Goal: Task Accomplishment & Management: Manage account settings

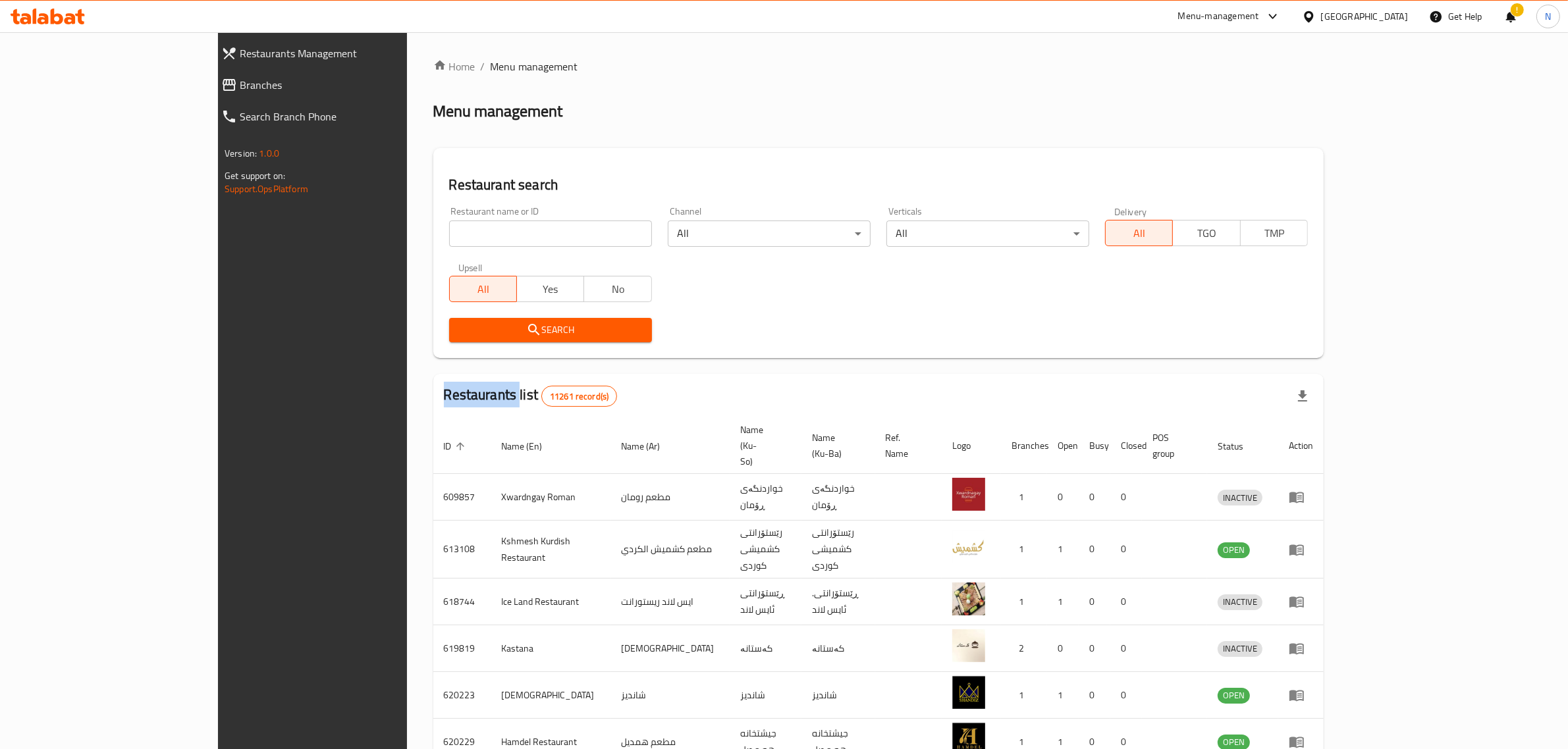
click at [512, 232] on div "Home / Menu management Menu management Restaurant search Restaurant name or ID …" at bounding box center [878, 528] width 890 height 938
drag, startPoint x: 0, startPoint y: 0, endPoint x: 512, endPoint y: 232, distance: 562.1
click at [512, 232] on input "search" at bounding box center [551, 234] width 203 height 27
click button "Search" at bounding box center [551, 330] width 203 height 25
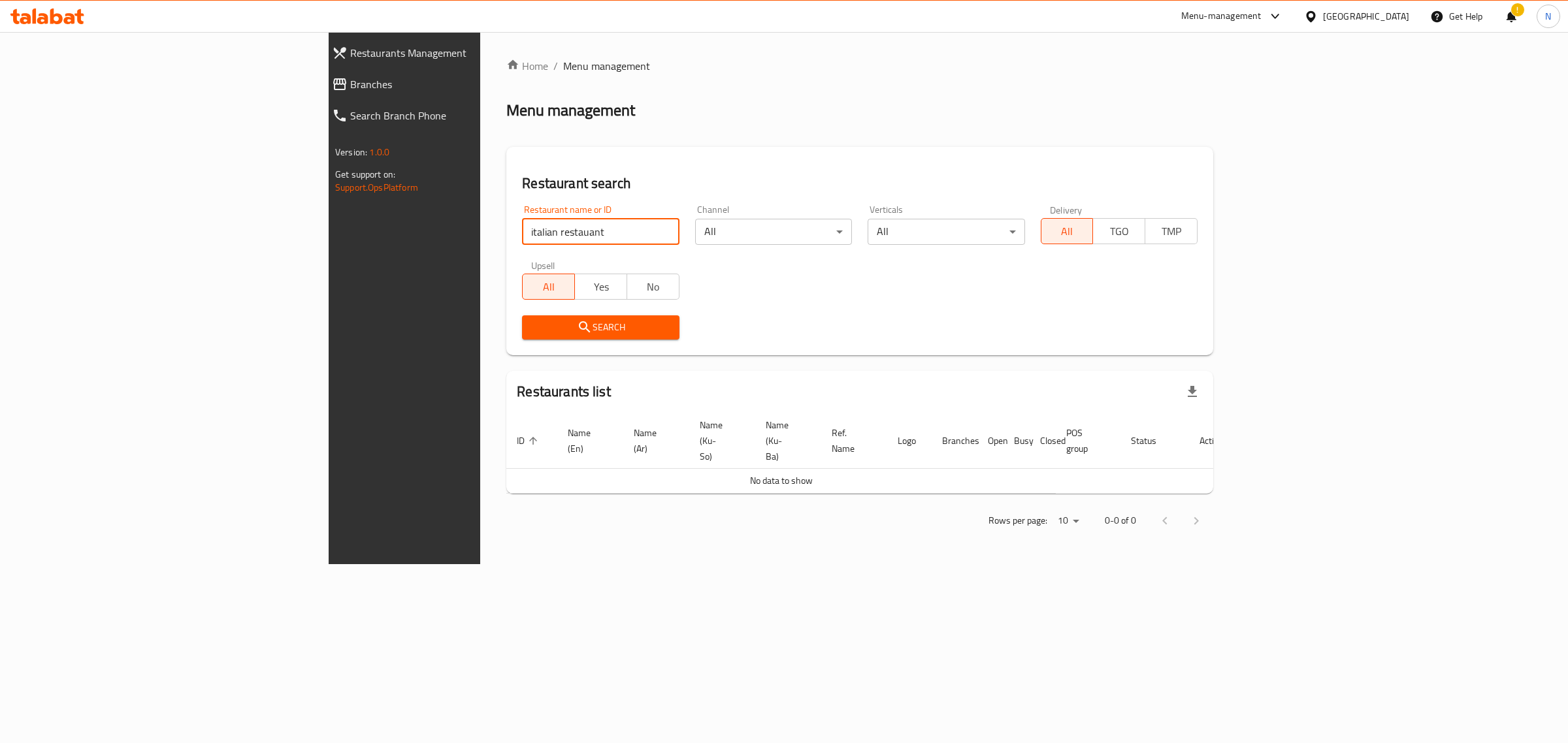
click at [522, 232] on input "italian restauant" at bounding box center [600, 232] width 157 height 26
type input "italian restaurant"
click button "Search" at bounding box center [600, 327] width 157 height 24
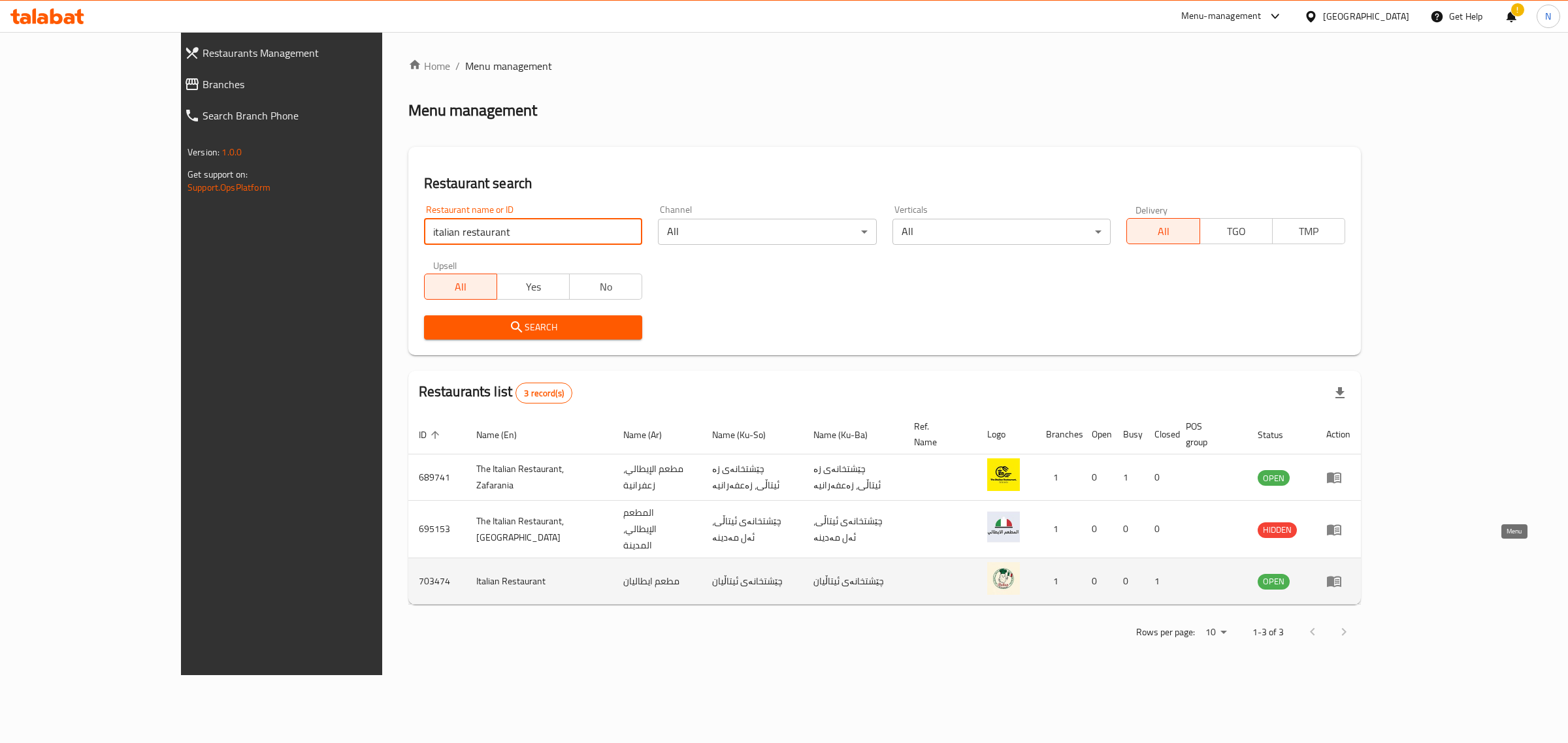
click at [1342, 574] on icon "enhanced table" at bounding box center [1334, 581] width 16 height 16
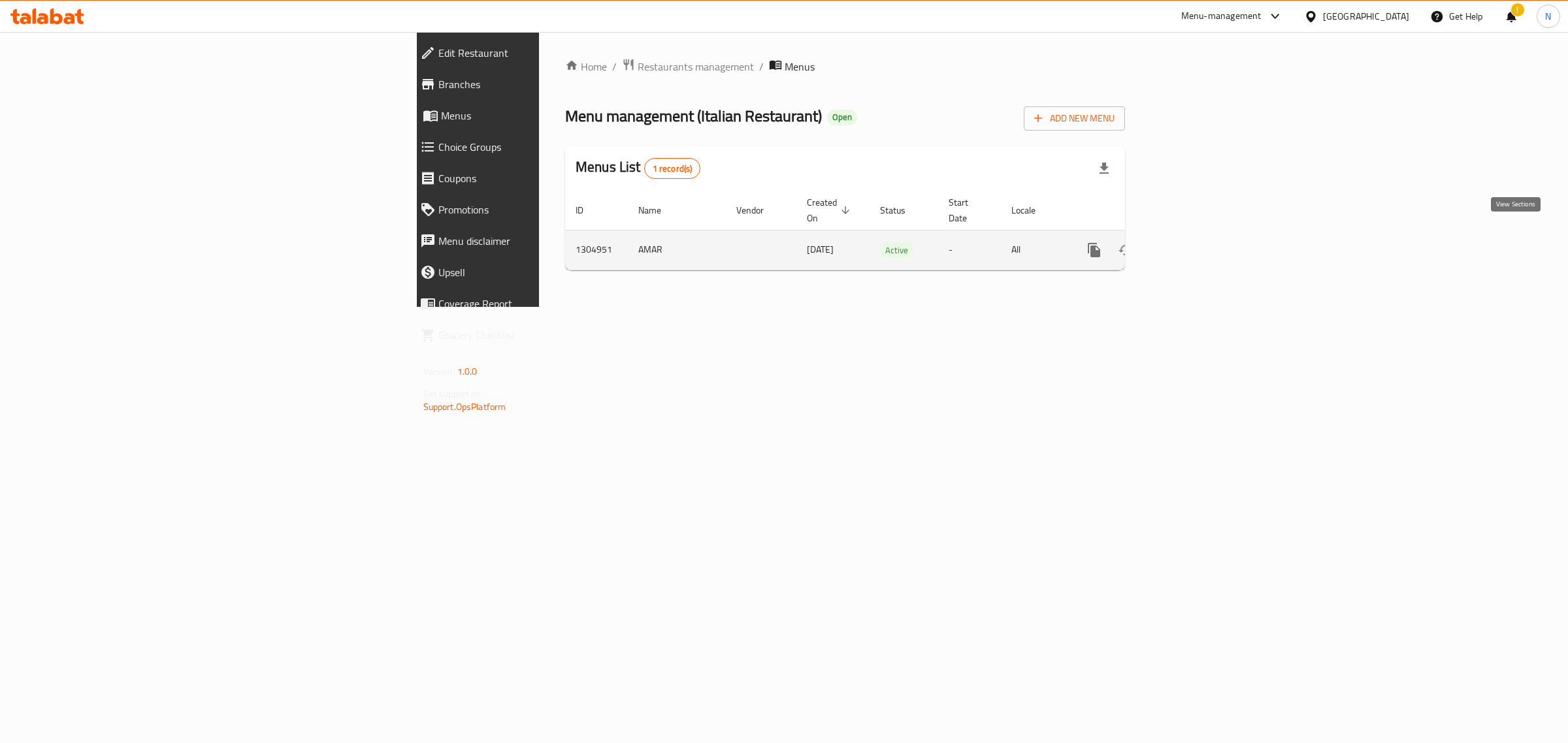
click at [1205, 235] on link "enhanced table" at bounding box center [1189, 251] width 32 height 32
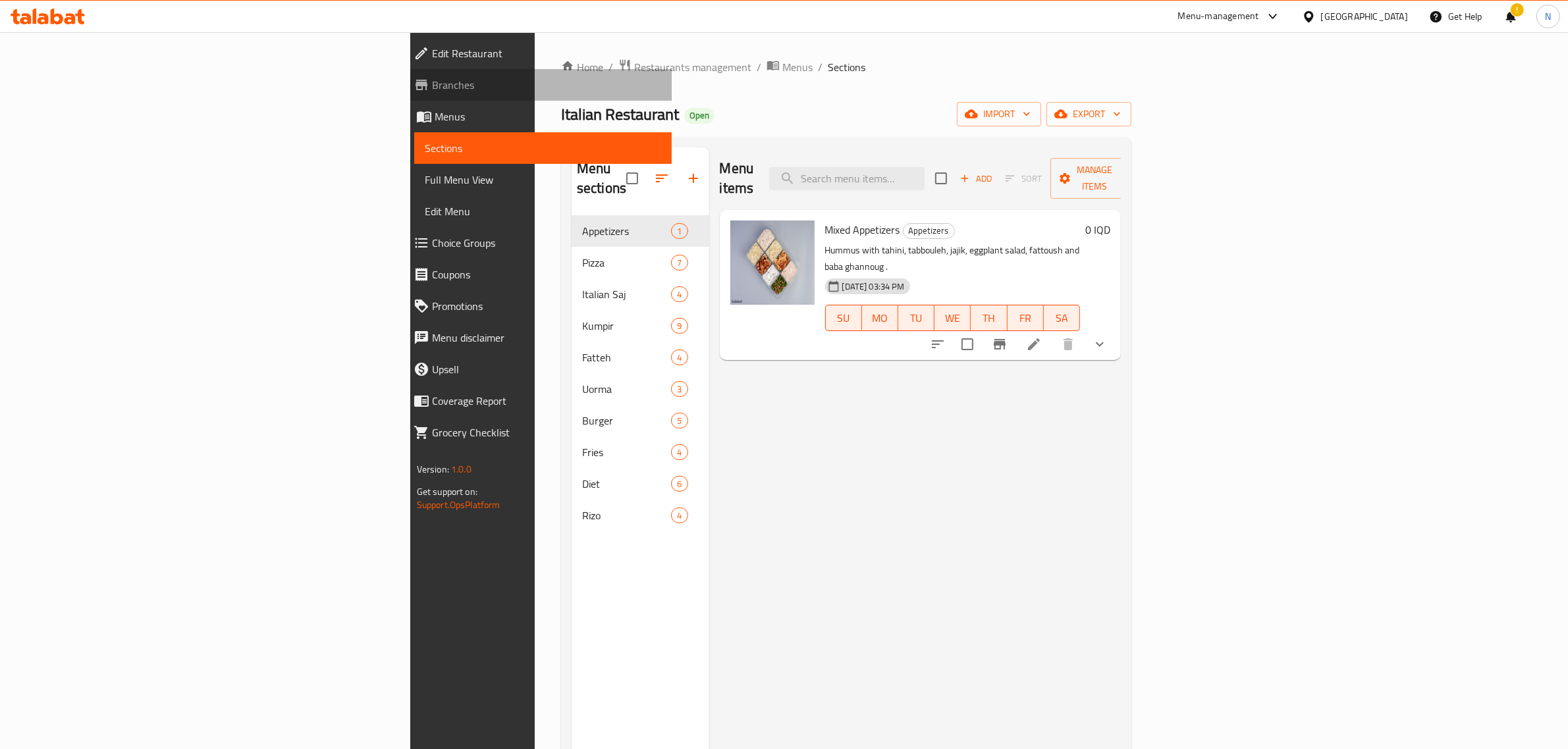
click at [432, 83] on span "Branches" at bounding box center [547, 85] width 230 height 16
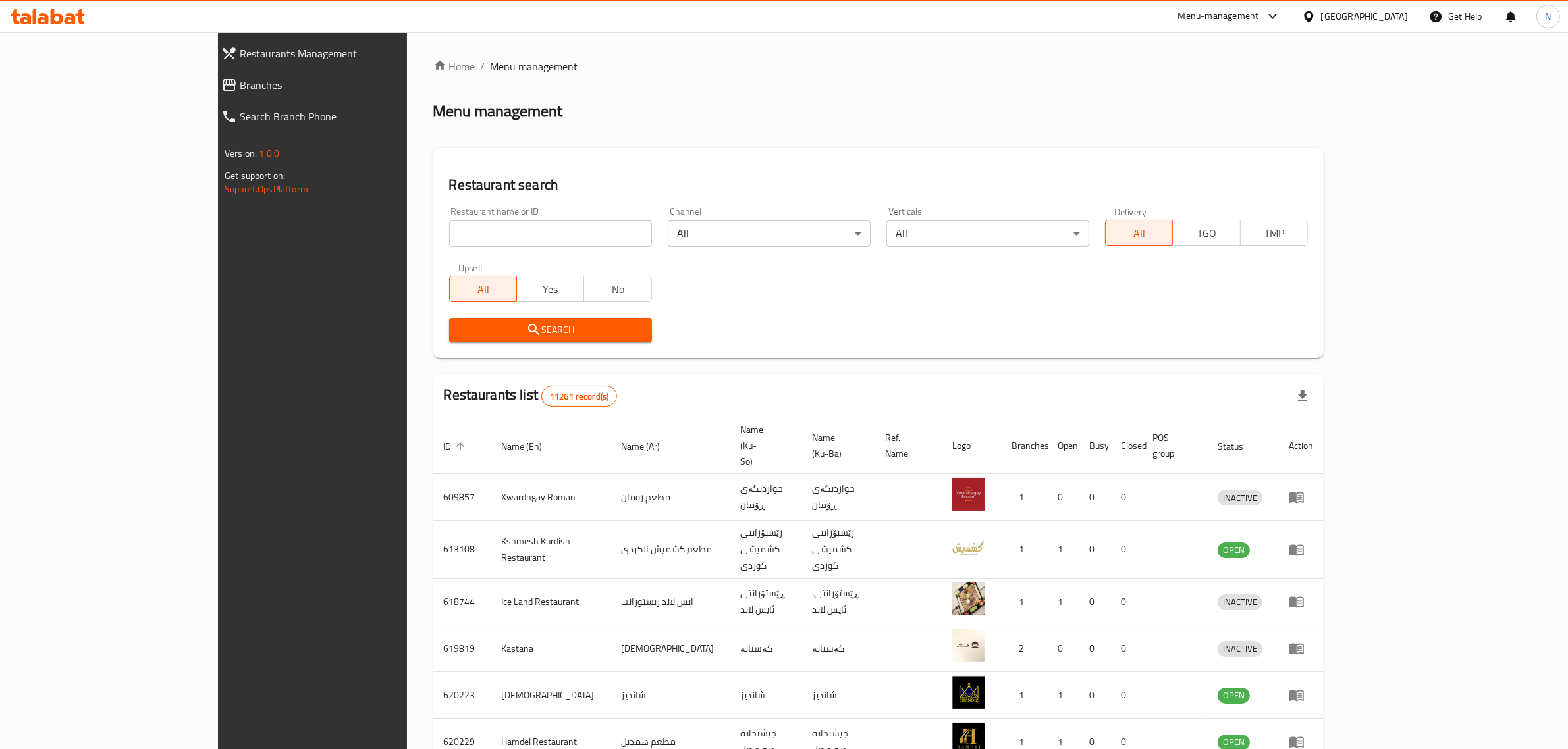
click at [450, 232] on input "search" at bounding box center [551, 234] width 203 height 27
paste input "701750"
type input "701750"
click at [459, 318] on button "Search" at bounding box center [551, 330] width 203 height 25
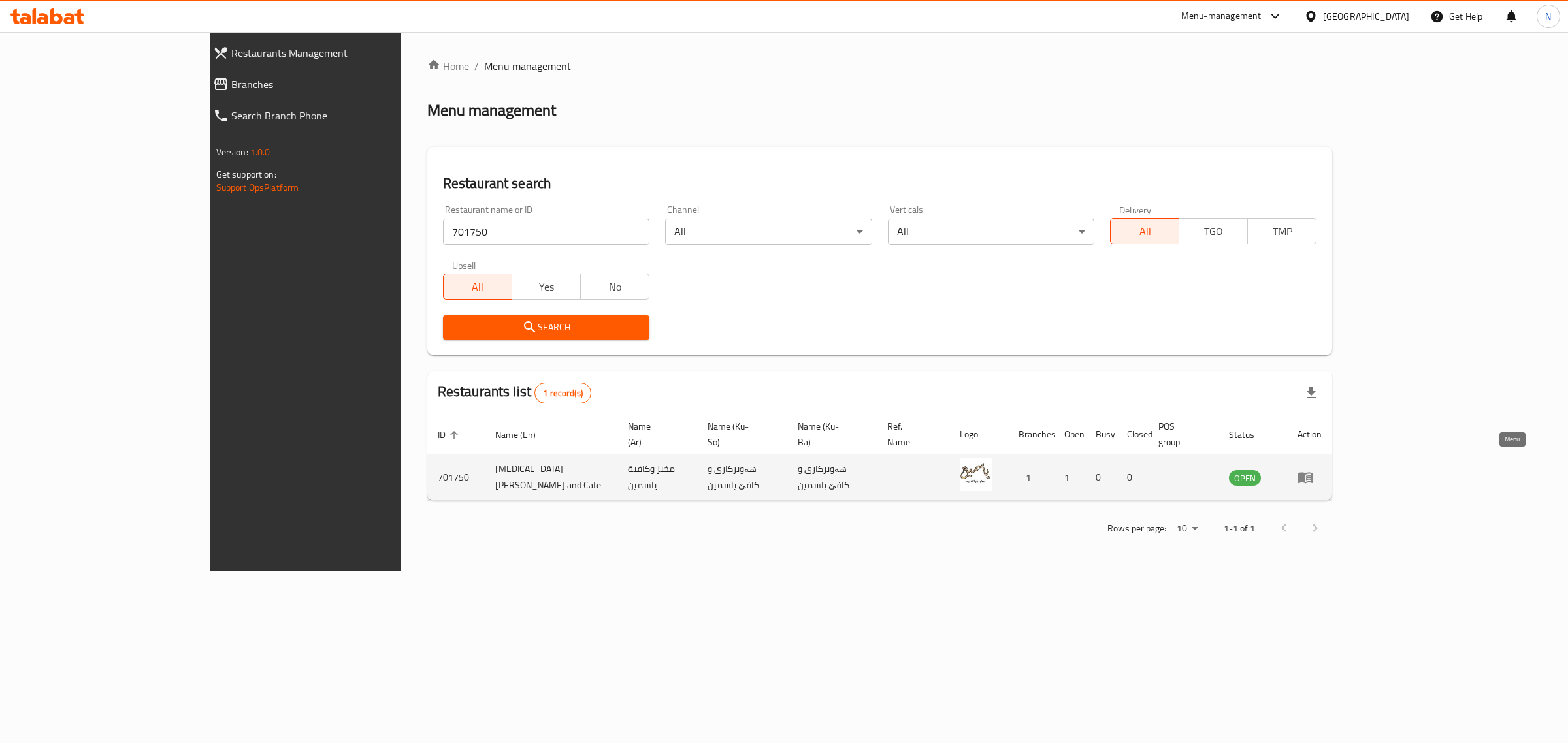
click at [1313, 469] on icon "enhanced table" at bounding box center [1305, 477] width 16 height 16
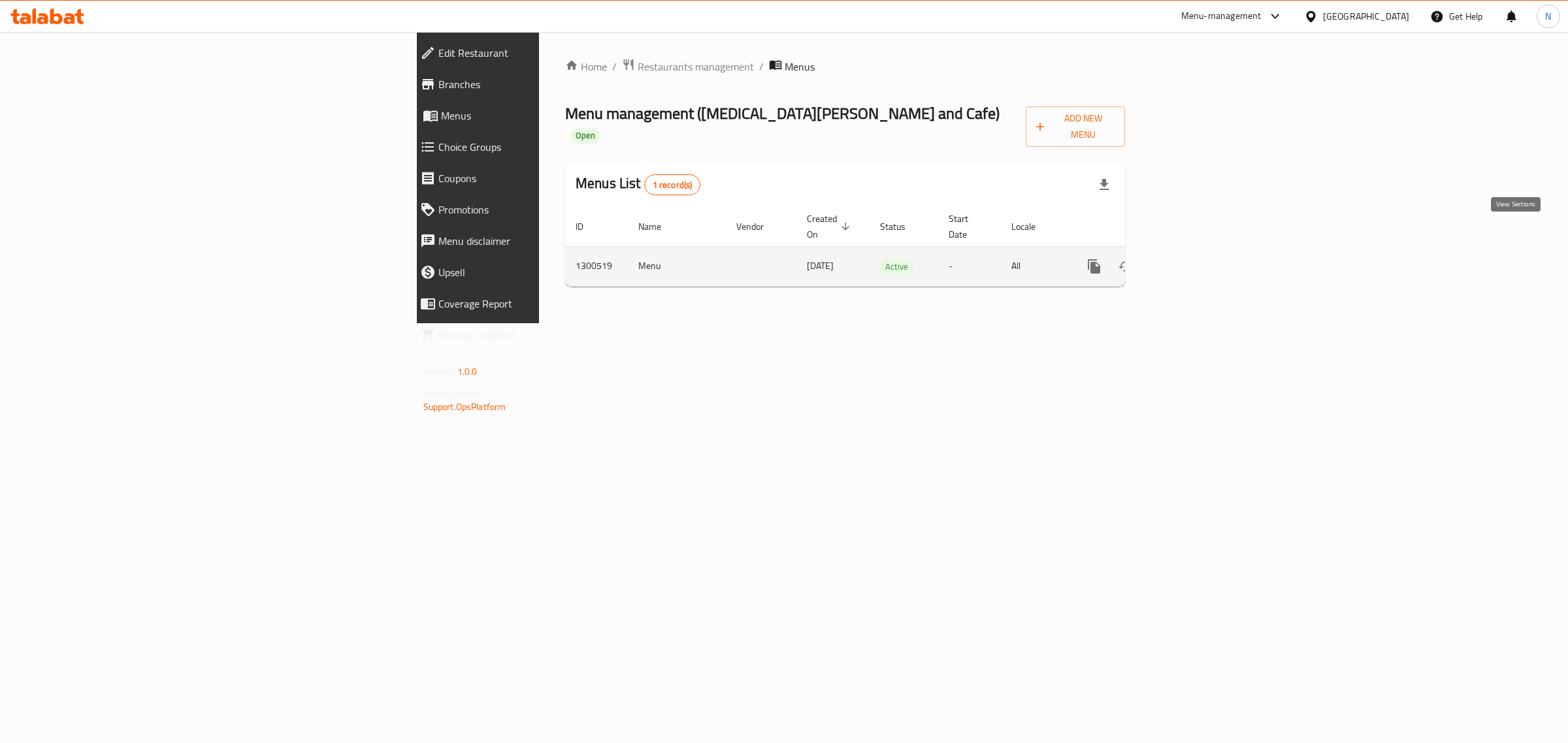
click at [1197, 258] on icon "enhanced table" at bounding box center [1189, 266] width 16 height 16
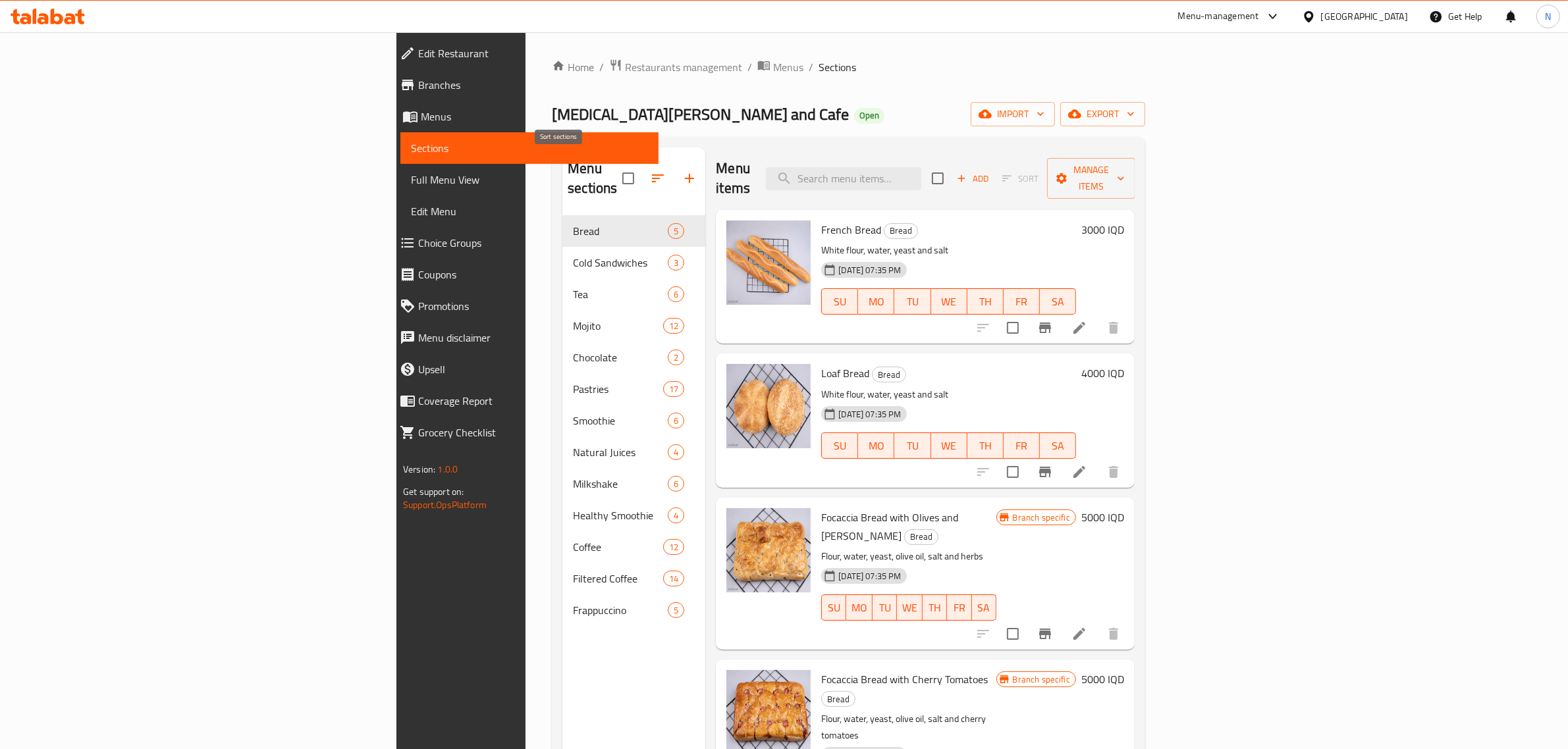
click at [642, 163] on button "button" at bounding box center [658, 179] width 32 height 32
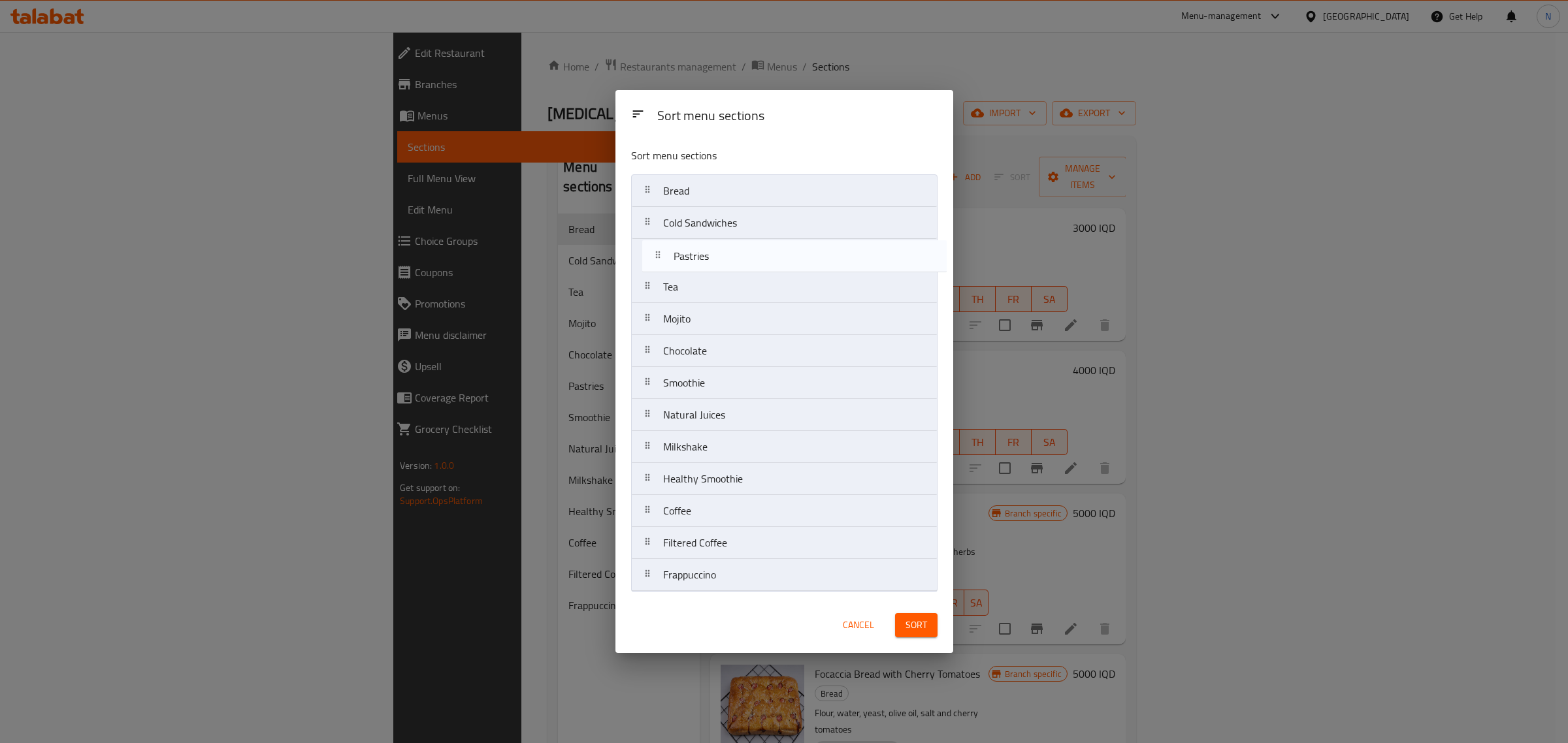
drag, startPoint x: 739, startPoint y: 358, endPoint x: 753, endPoint y: 258, distance: 101.0
click at [753, 258] on nav "Bread Cold Sandwiches Tea Mojito Chocolate Pastries Smoothie Natural Juices Mil…" at bounding box center [784, 382] width 307 height 417
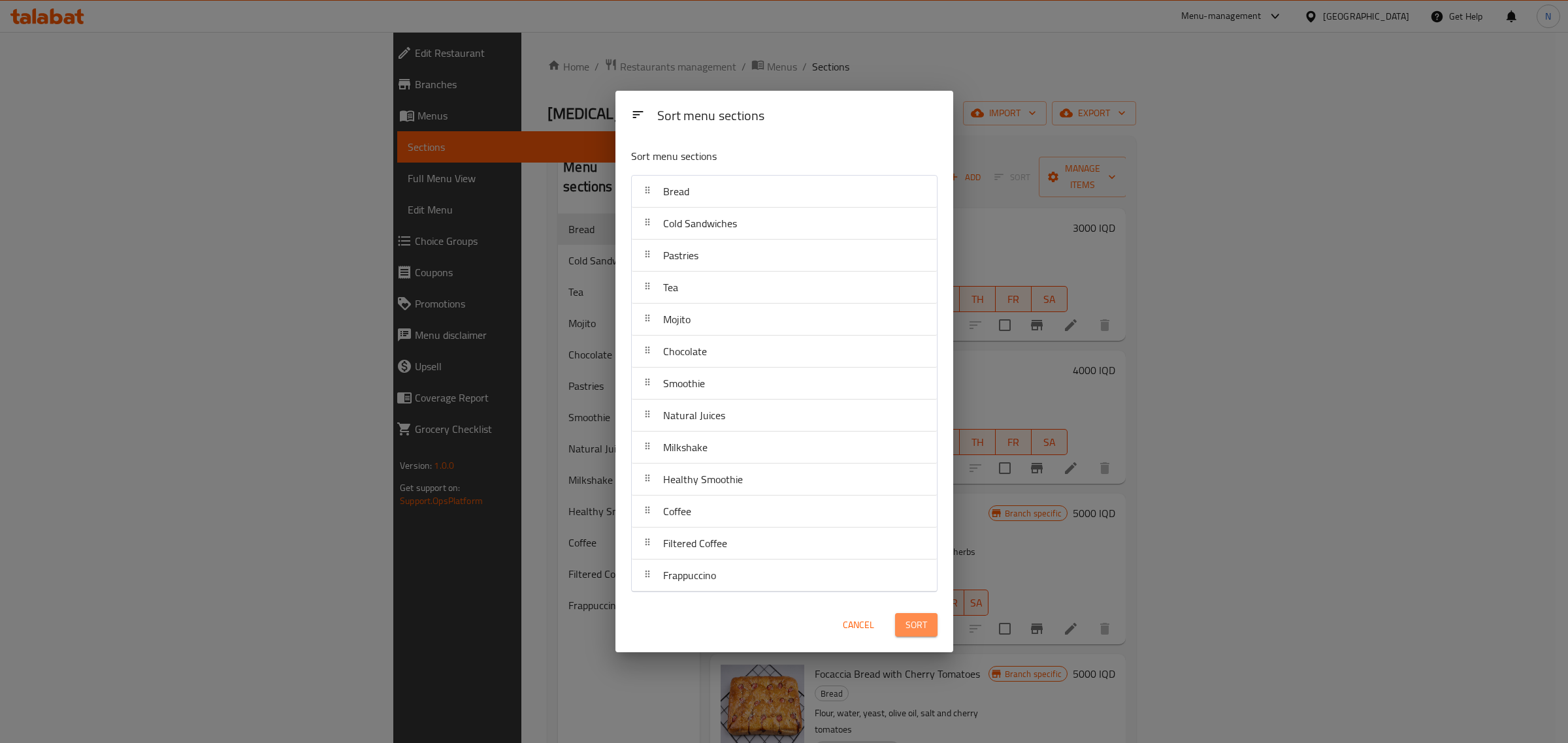
click at [899, 635] on button "Sort" at bounding box center [916, 625] width 42 height 24
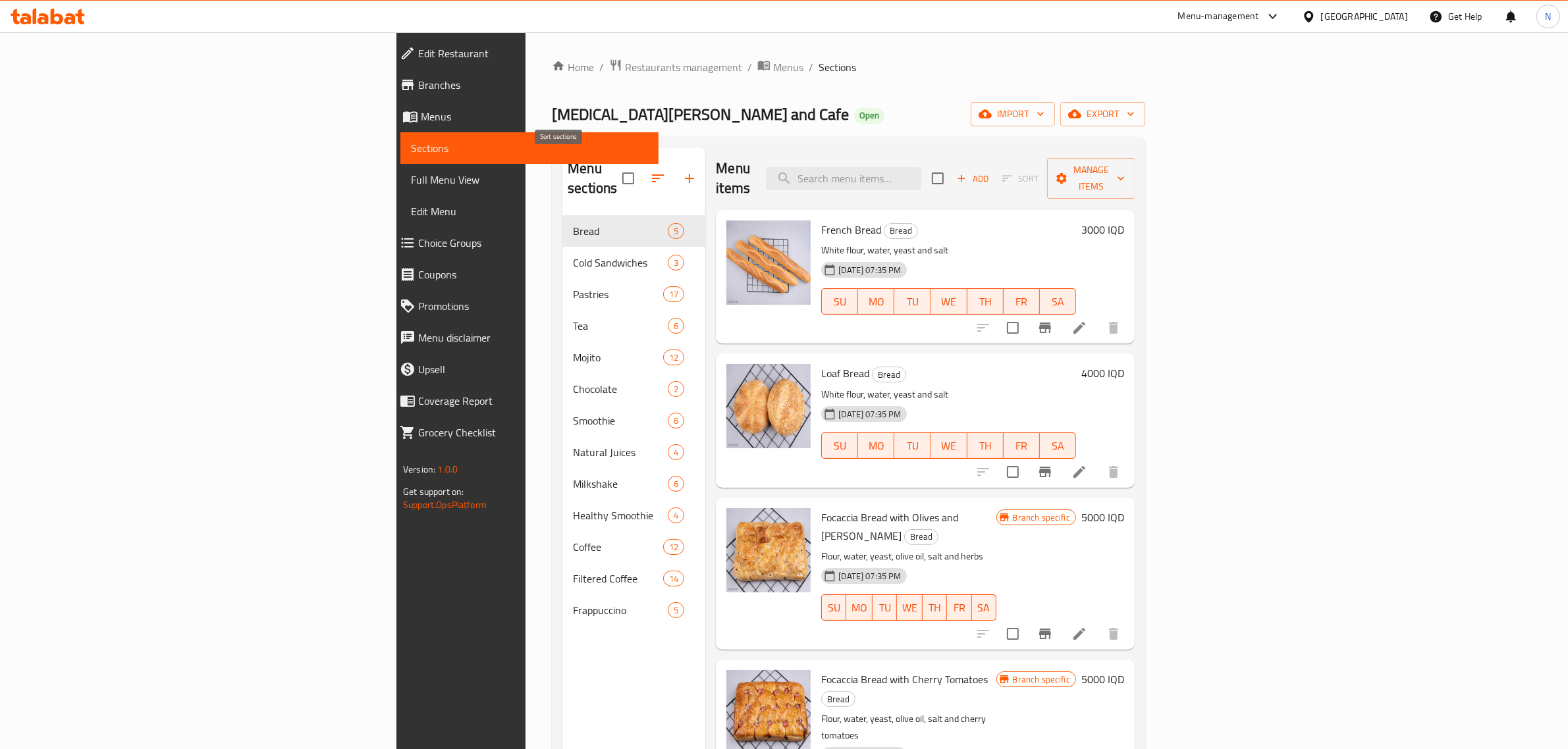
click at [650, 171] on icon "button" at bounding box center [658, 179] width 16 height 16
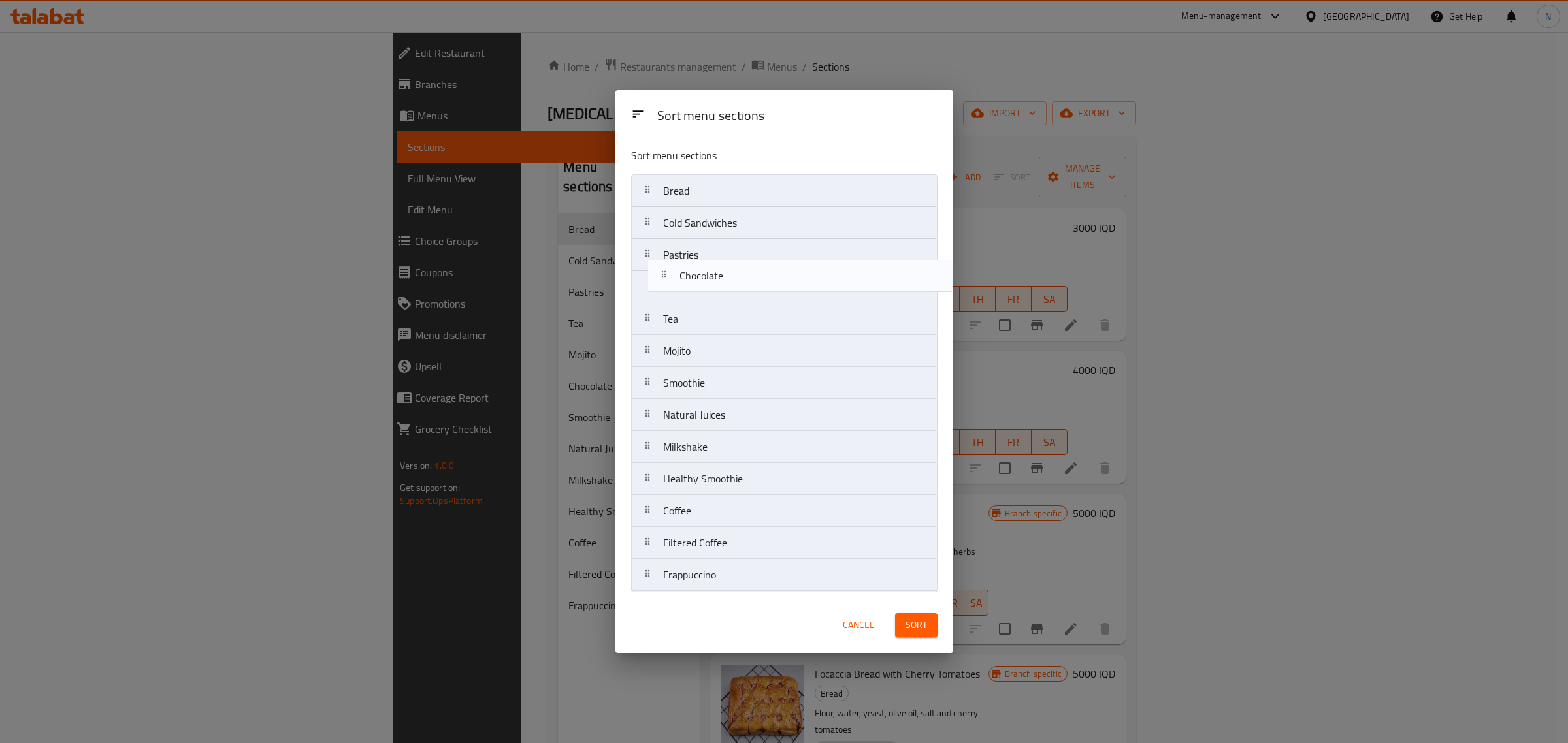
drag, startPoint x: 745, startPoint y: 358, endPoint x: 765, endPoint y: 274, distance: 86.3
click at [765, 274] on nav "Bread Cold Sandwiches Pastries Tea Mojito Chocolate Smoothie Natural Juices Mil…" at bounding box center [784, 382] width 307 height 417
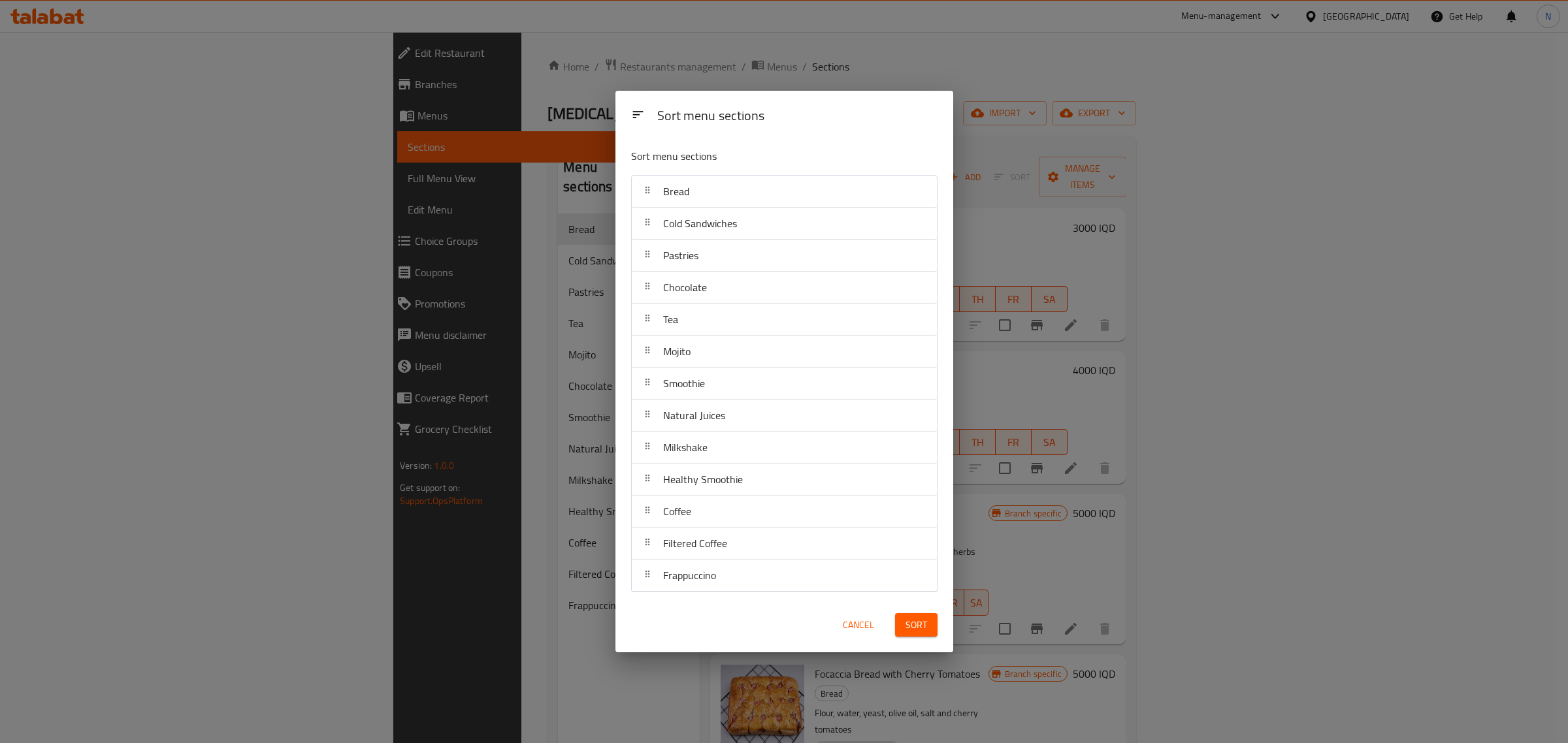
click at [910, 629] on span "Sort" at bounding box center [916, 625] width 22 height 16
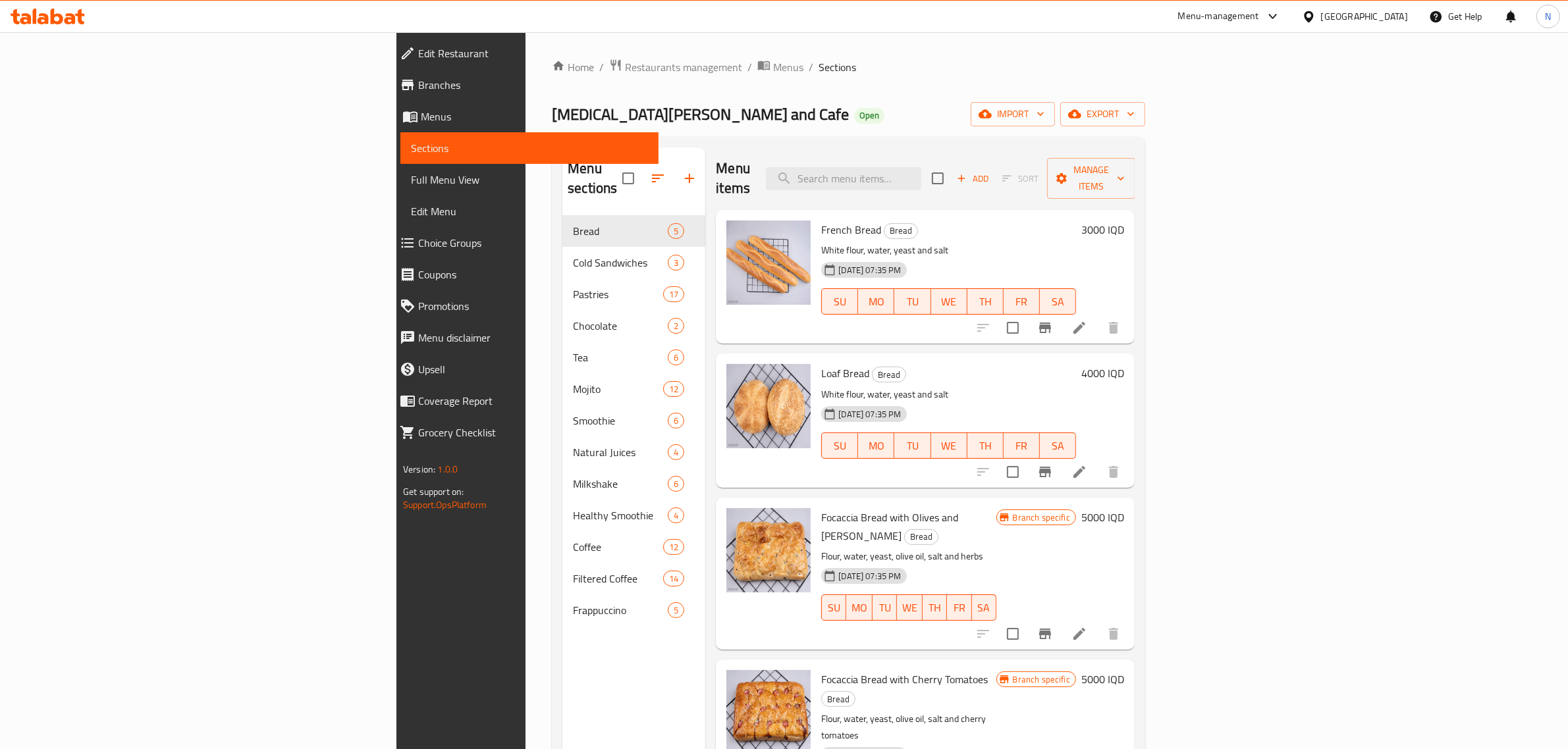
click at [68, 19] on icon at bounding box center [70, 19] width 11 height 11
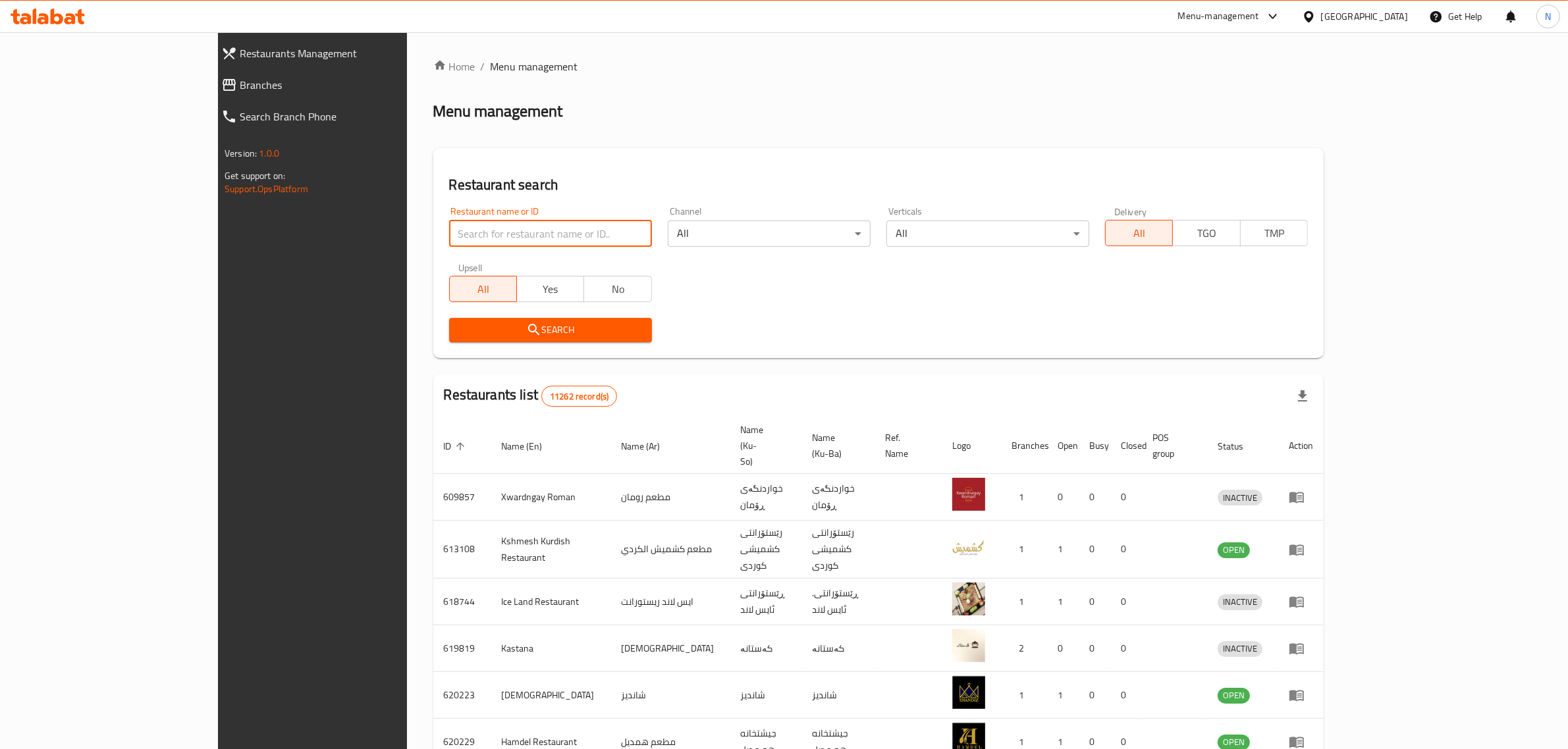
click at [498, 231] on input "search" at bounding box center [551, 234] width 203 height 27
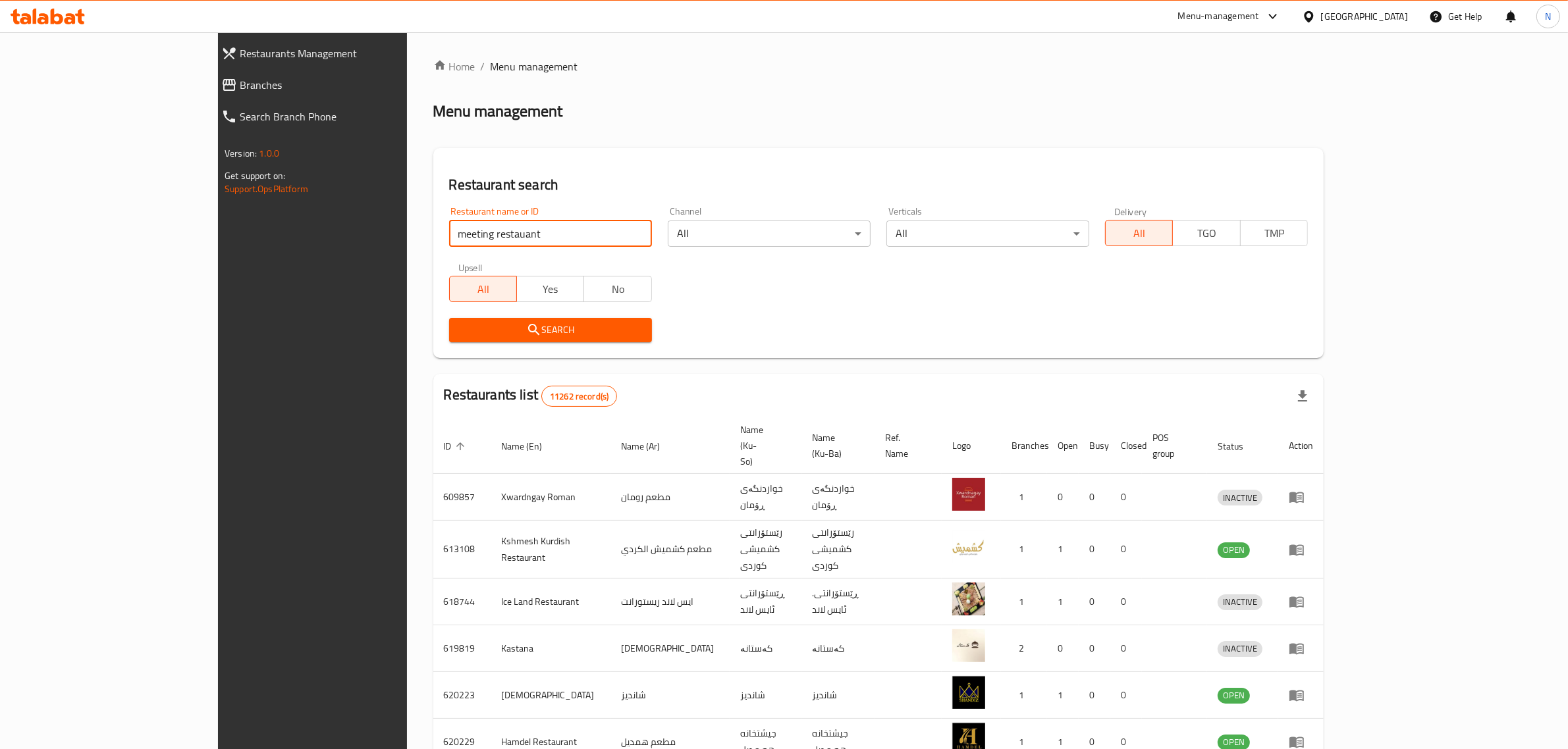
click button "Search" at bounding box center [551, 330] width 203 height 25
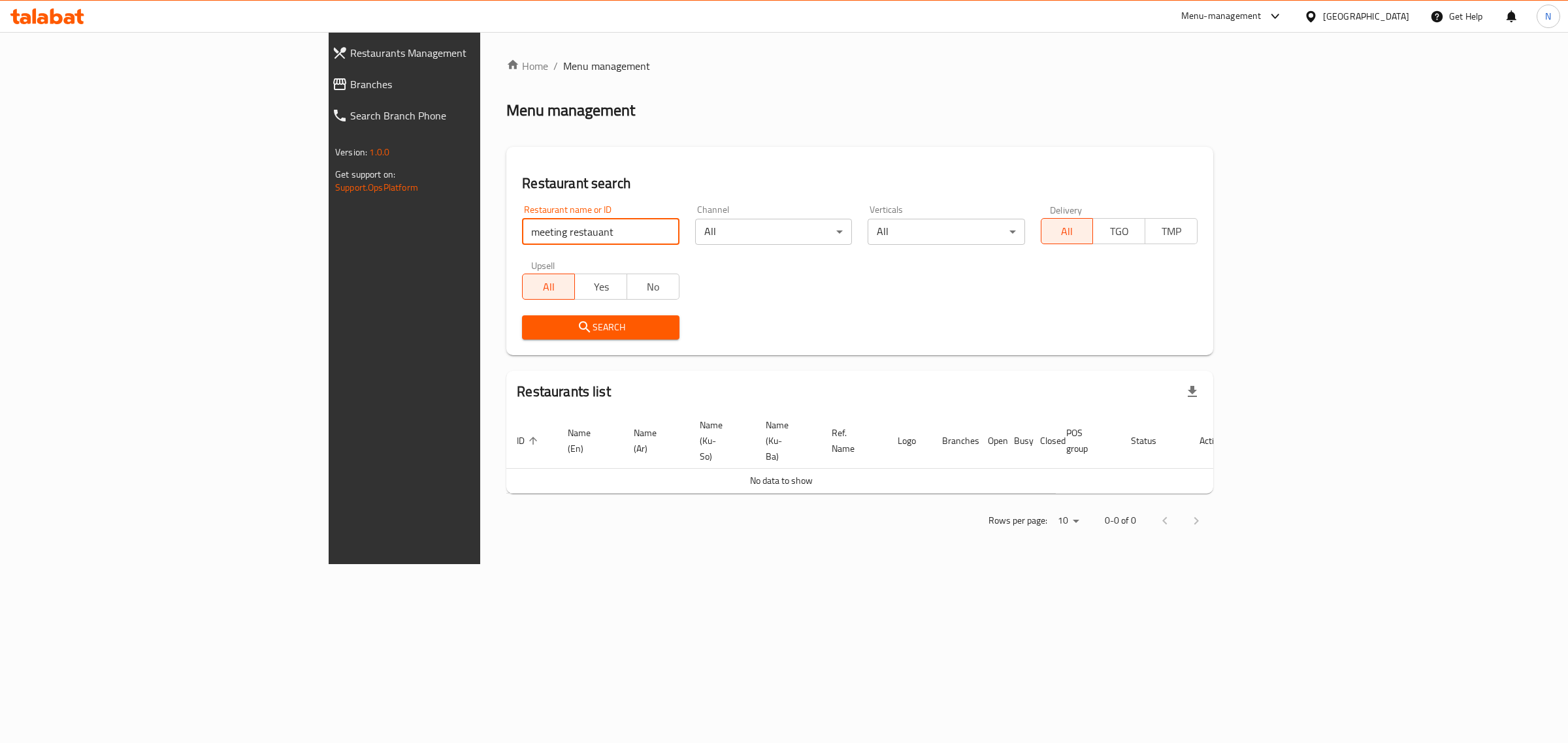
click at [522, 237] on input "meeting restauant" at bounding box center [600, 232] width 157 height 26
type input "meeting restaurant"
click button "Search" at bounding box center [600, 327] width 157 height 24
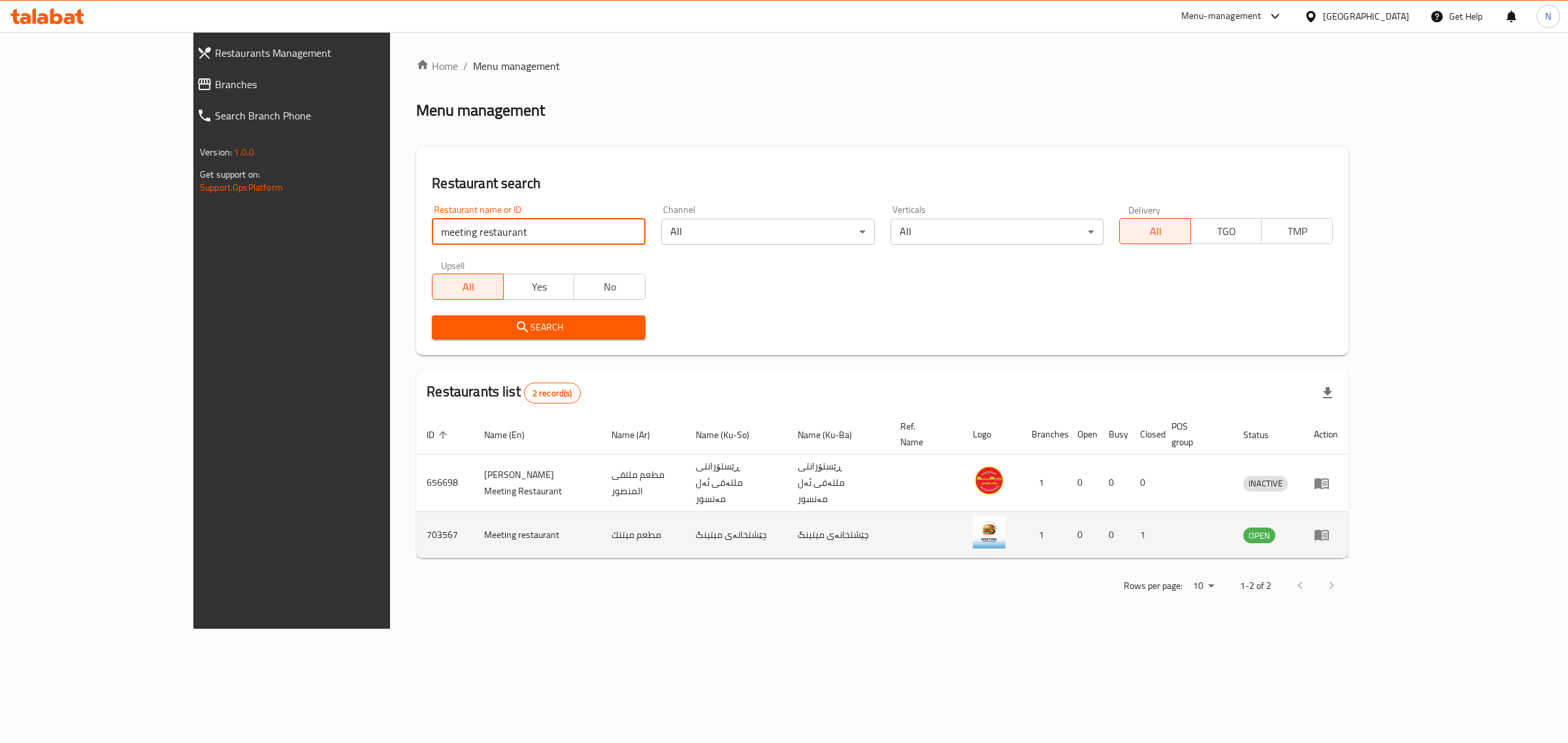
click at [1330, 527] on icon "enhanced table" at bounding box center [1322, 535] width 16 height 16
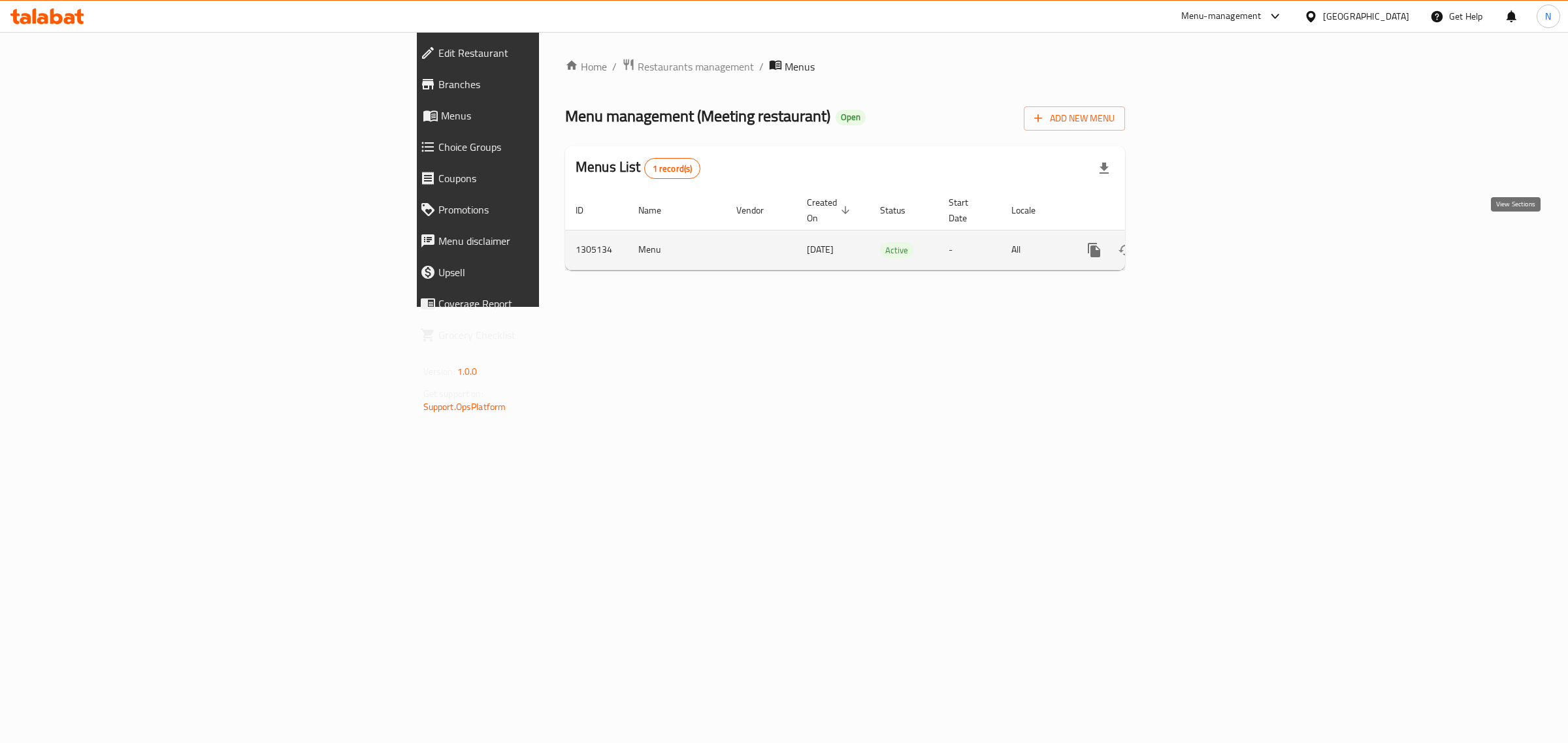
click at [1197, 242] on icon "enhanced table" at bounding box center [1189, 250] width 16 height 16
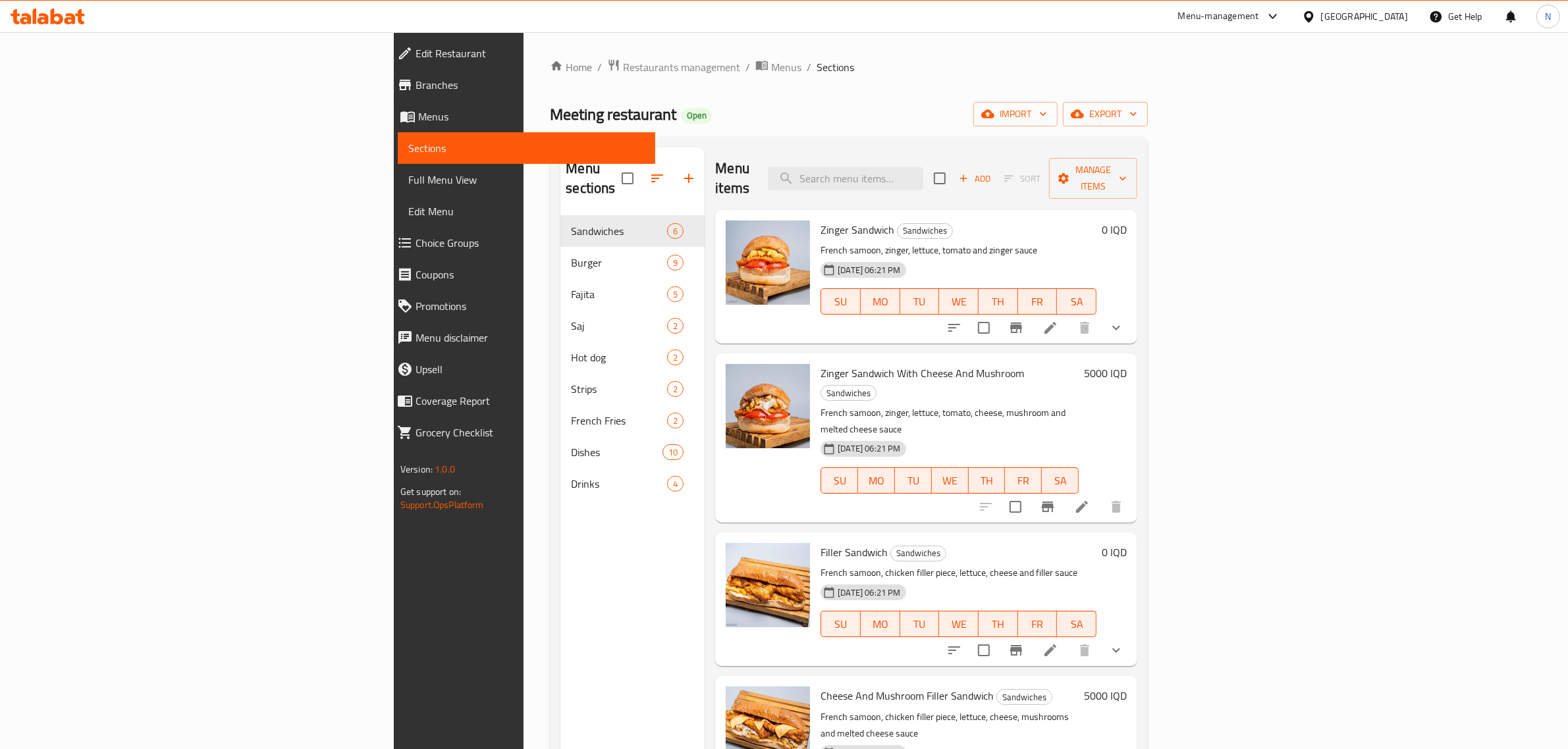
click at [416, 82] on span "Branches" at bounding box center [531, 85] width 230 height 16
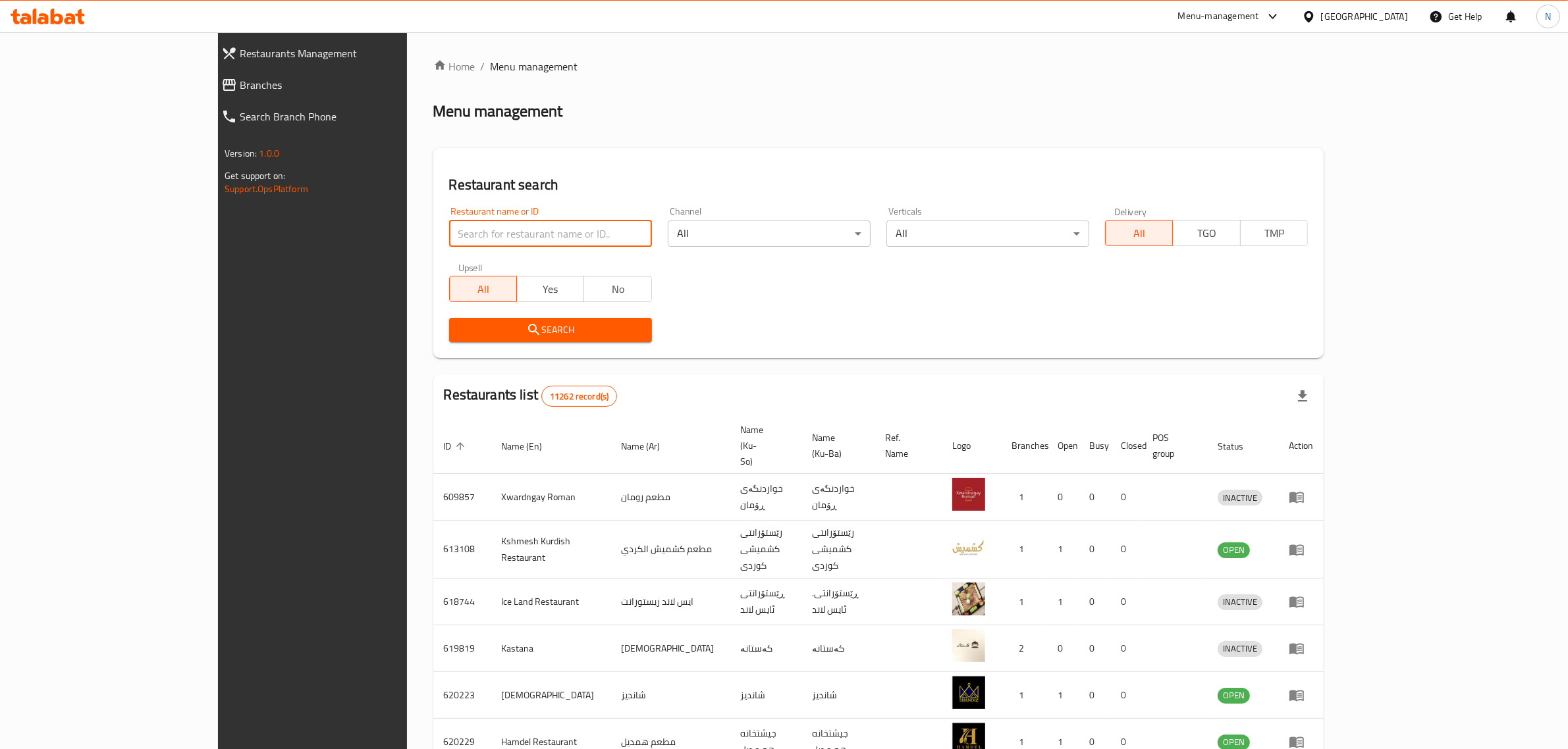
click at [481, 238] on input "search" at bounding box center [551, 234] width 203 height 27
click button "Search" at bounding box center [551, 330] width 203 height 25
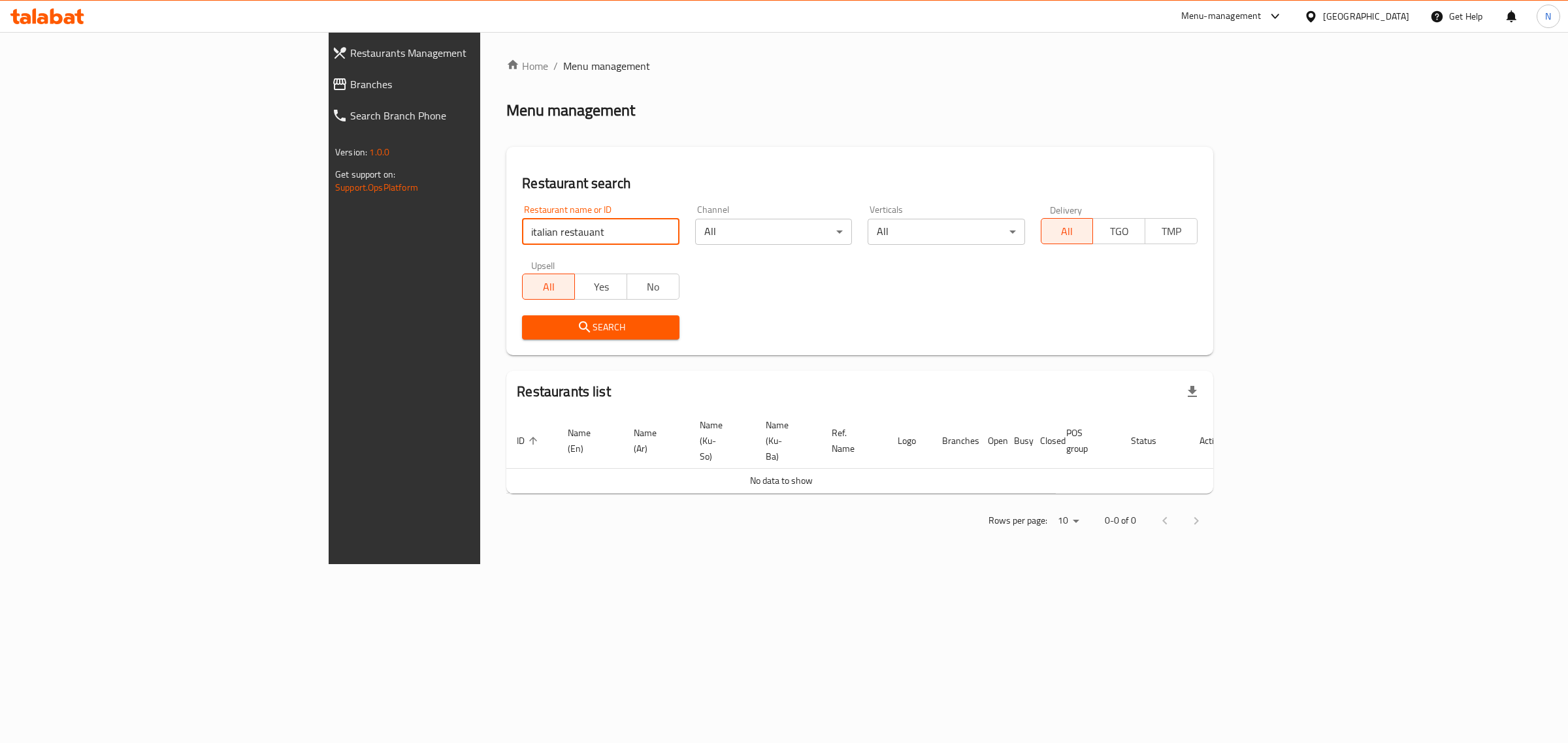
click at [522, 233] on input "italian restauant" at bounding box center [600, 232] width 157 height 26
type input "italian restaurant"
click button "Search" at bounding box center [600, 327] width 157 height 24
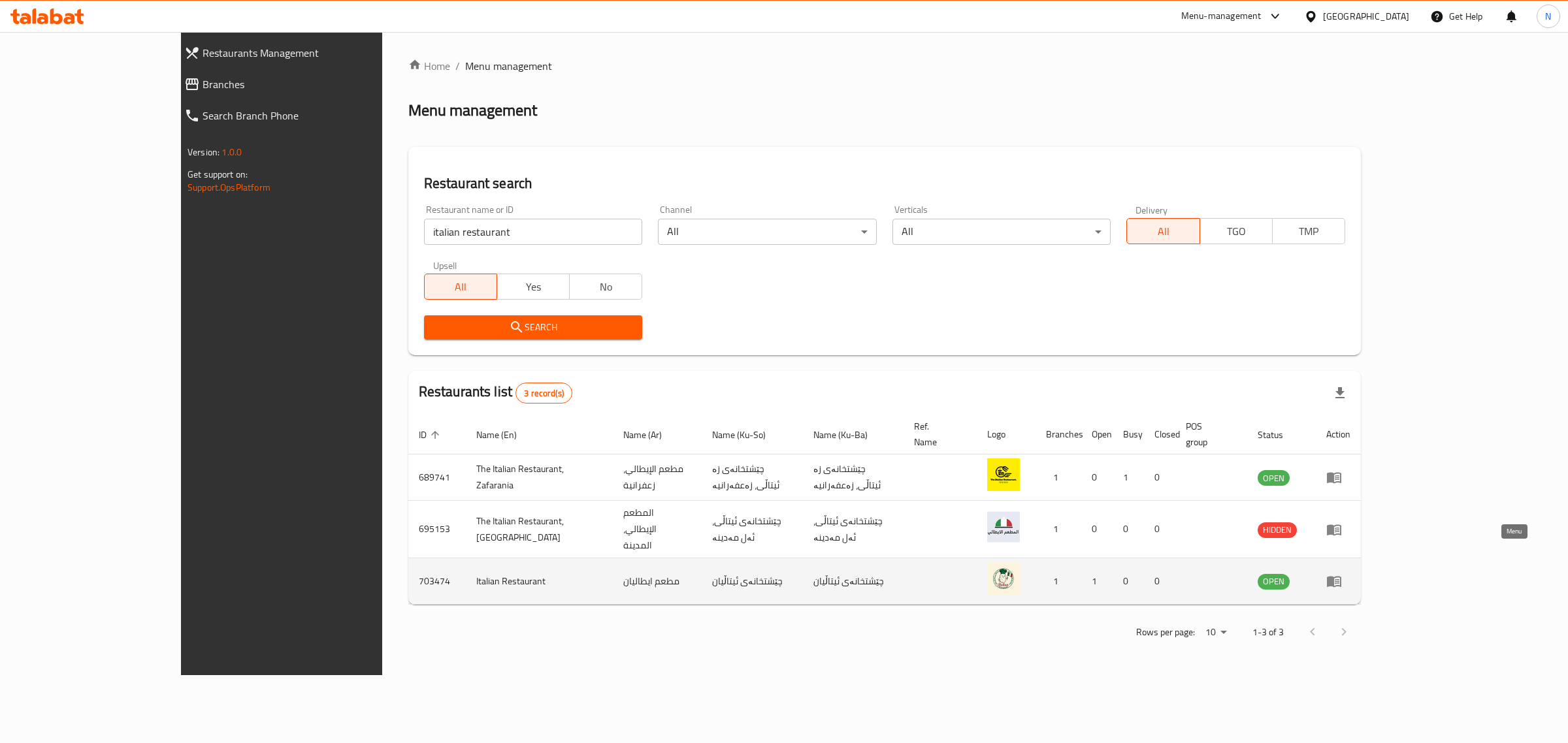
click at [1340, 580] on icon "enhanced table" at bounding box center [1337, 582] width 5 height 5
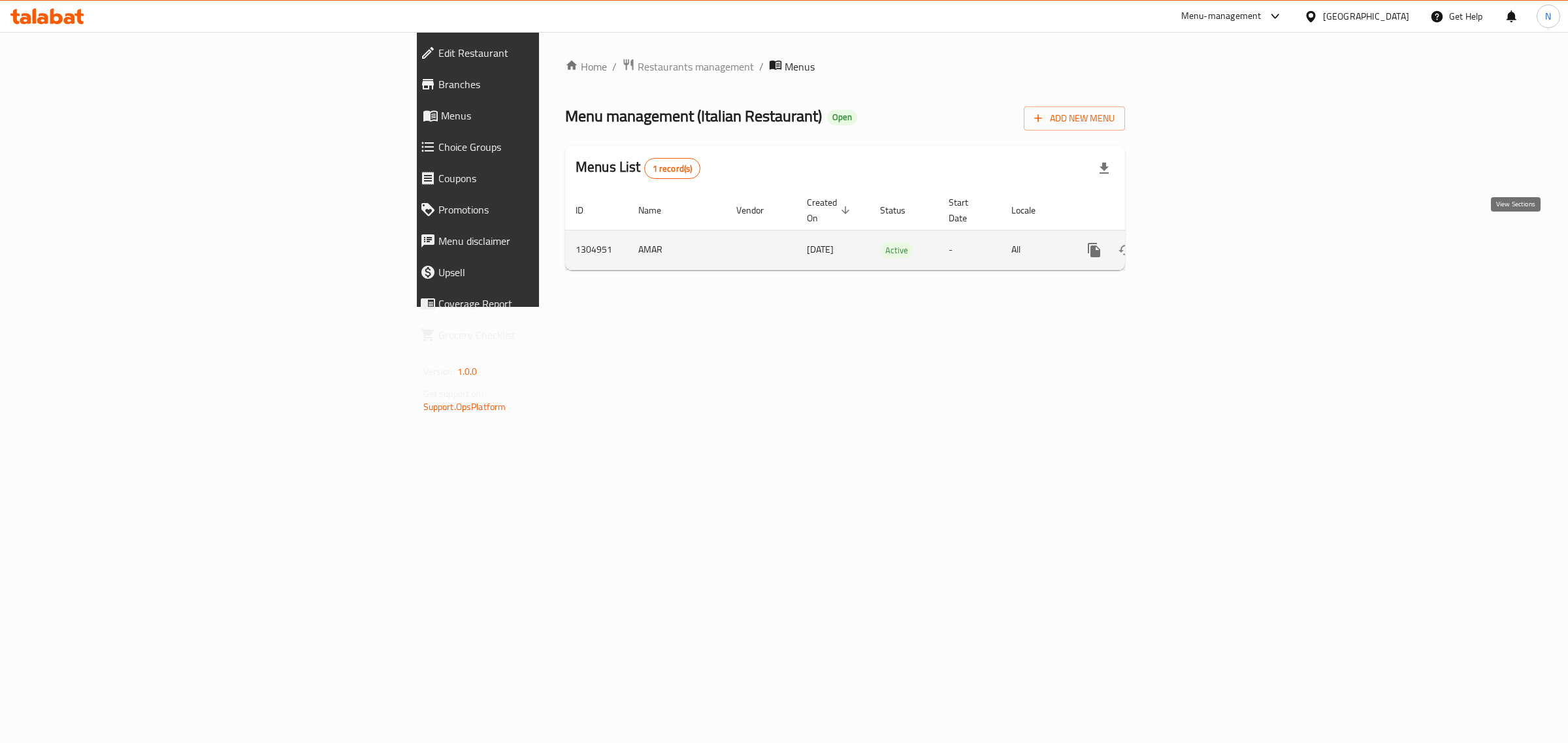
click at [1195, 244] on icon "enhanced table" at bounding box center [1189, 250] width 12 height 12
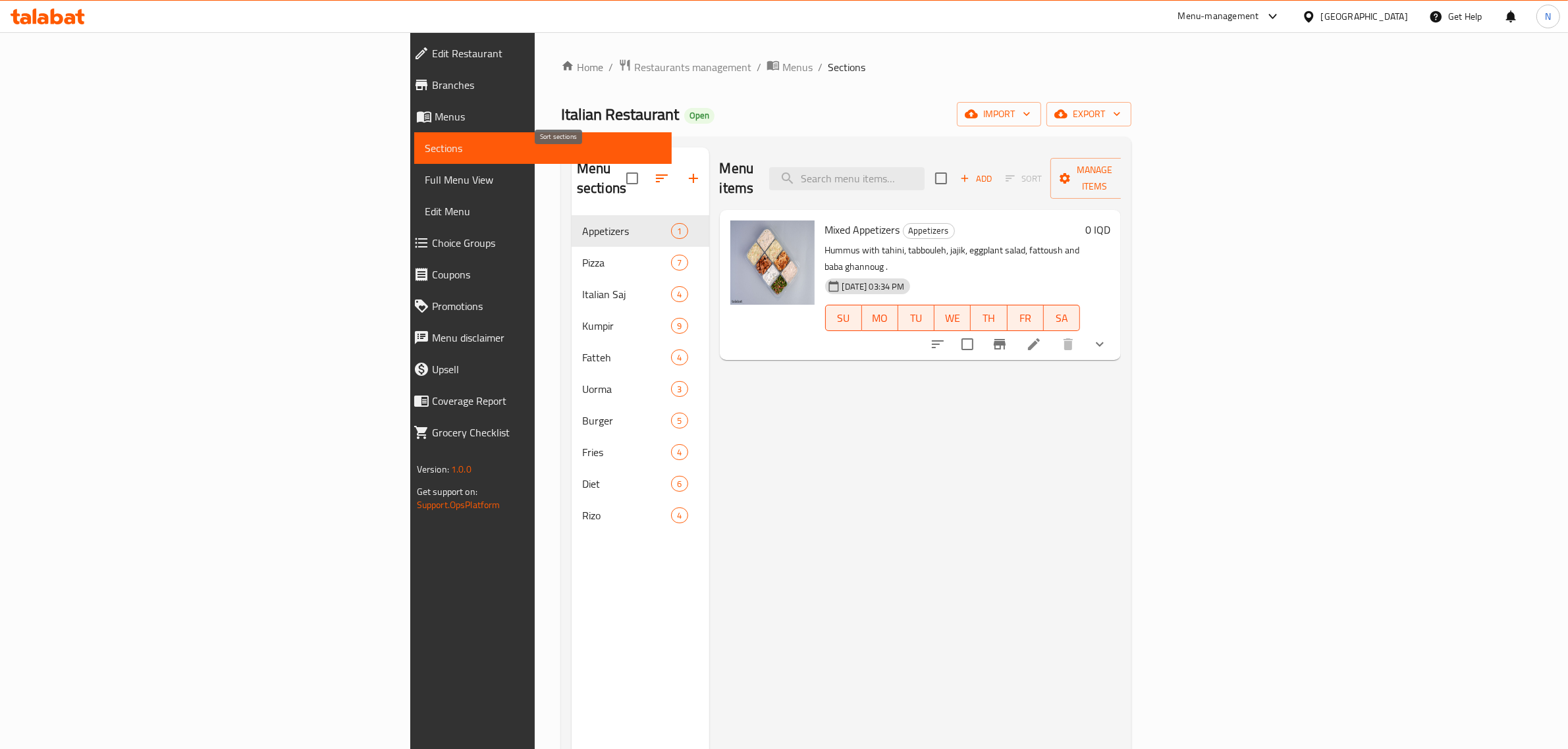
click at [654, 174] on icon "button" at bounding box center [662, 179] width 16 height 16
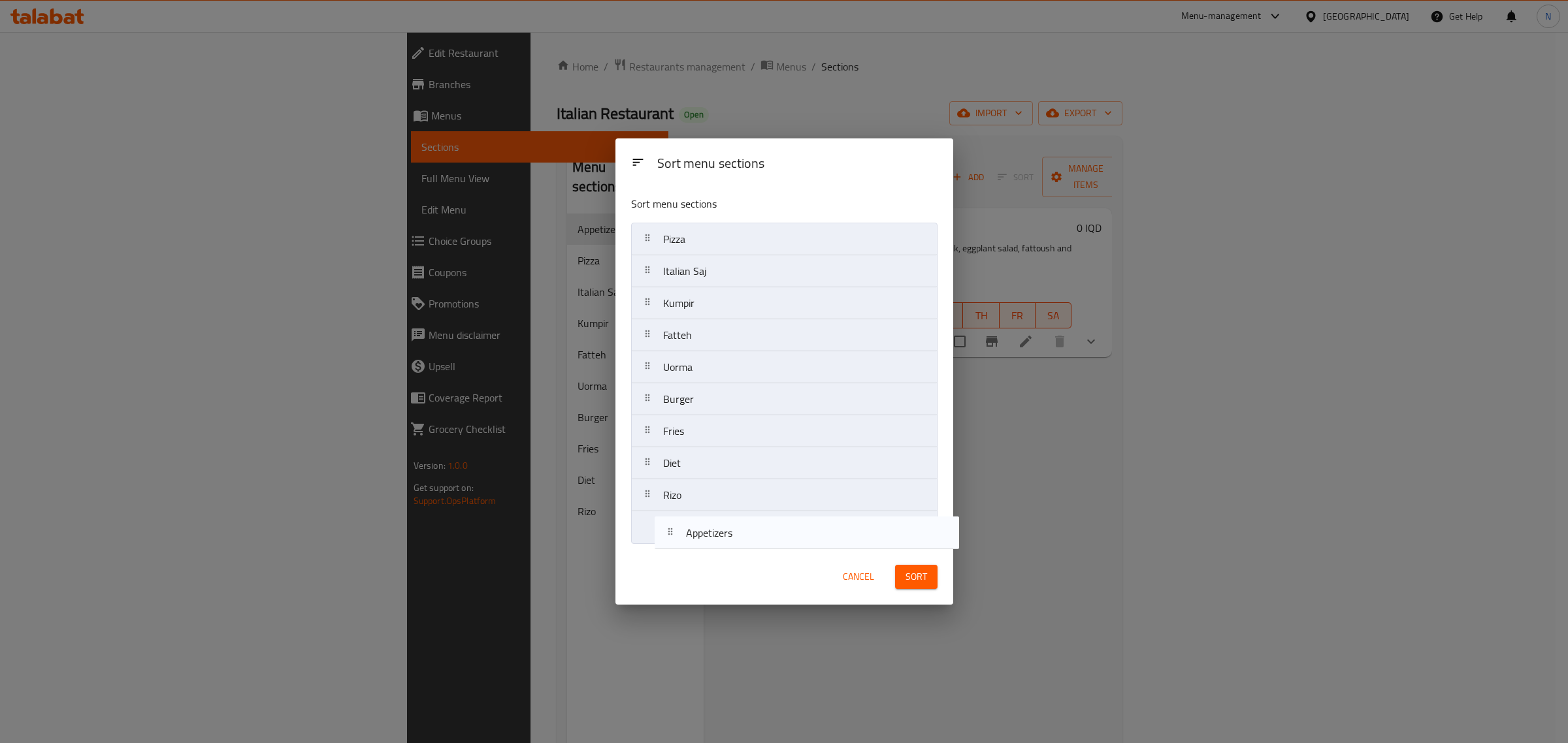
drag, startPoint x: 718, startPoint y: 240, endPoint x: 746, endPoint y: 534, distance: 295.3
click at [746, 534] on nav "Appetizers Pizza Italian Saj Kumpir Fatteh Uorma Burger Fries Diet [PERSON_NAME]" at bounding box center [784, 383] width 307 height 321
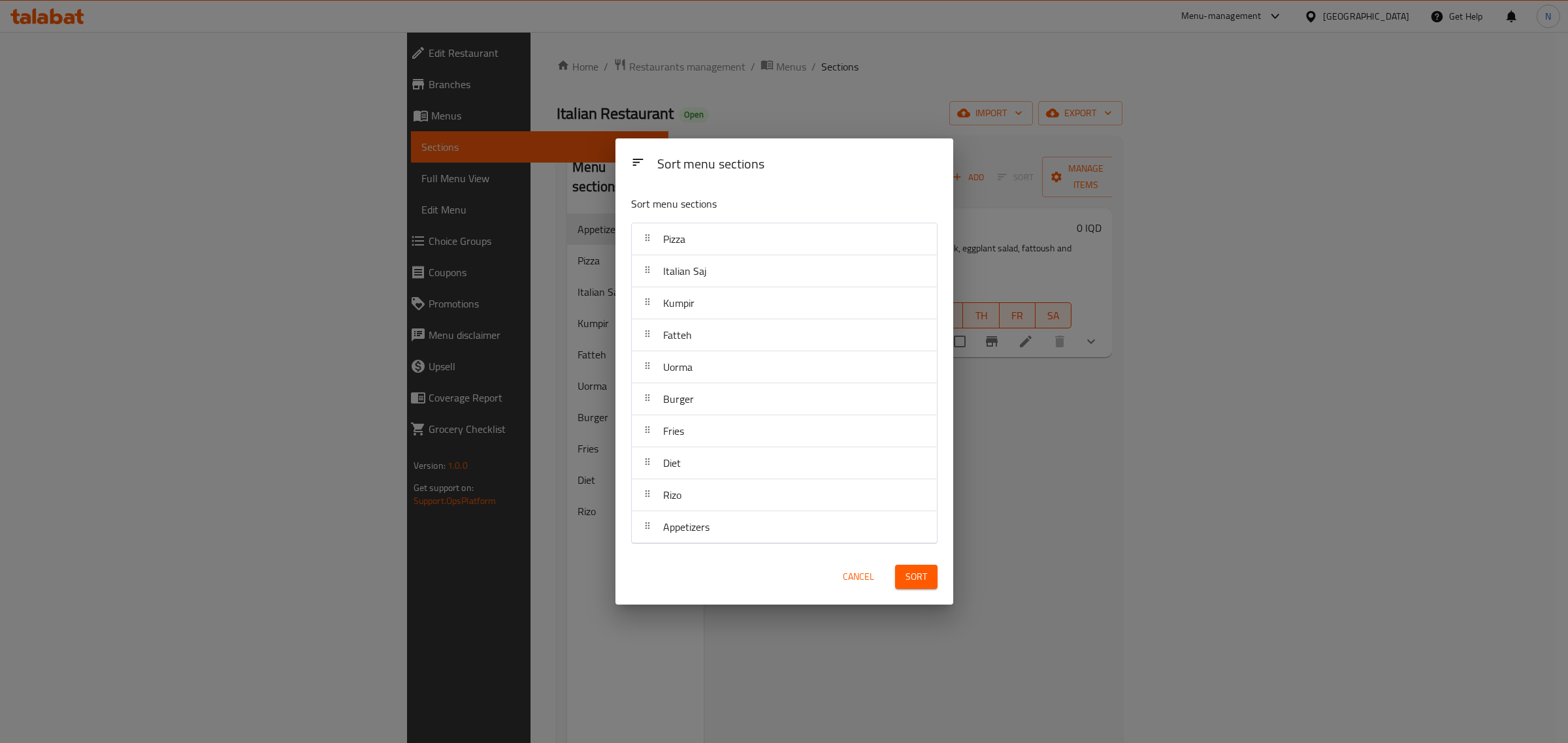
click at [923, 575] on span "Sort" at bounding box center [916, 577] width 22 height 16
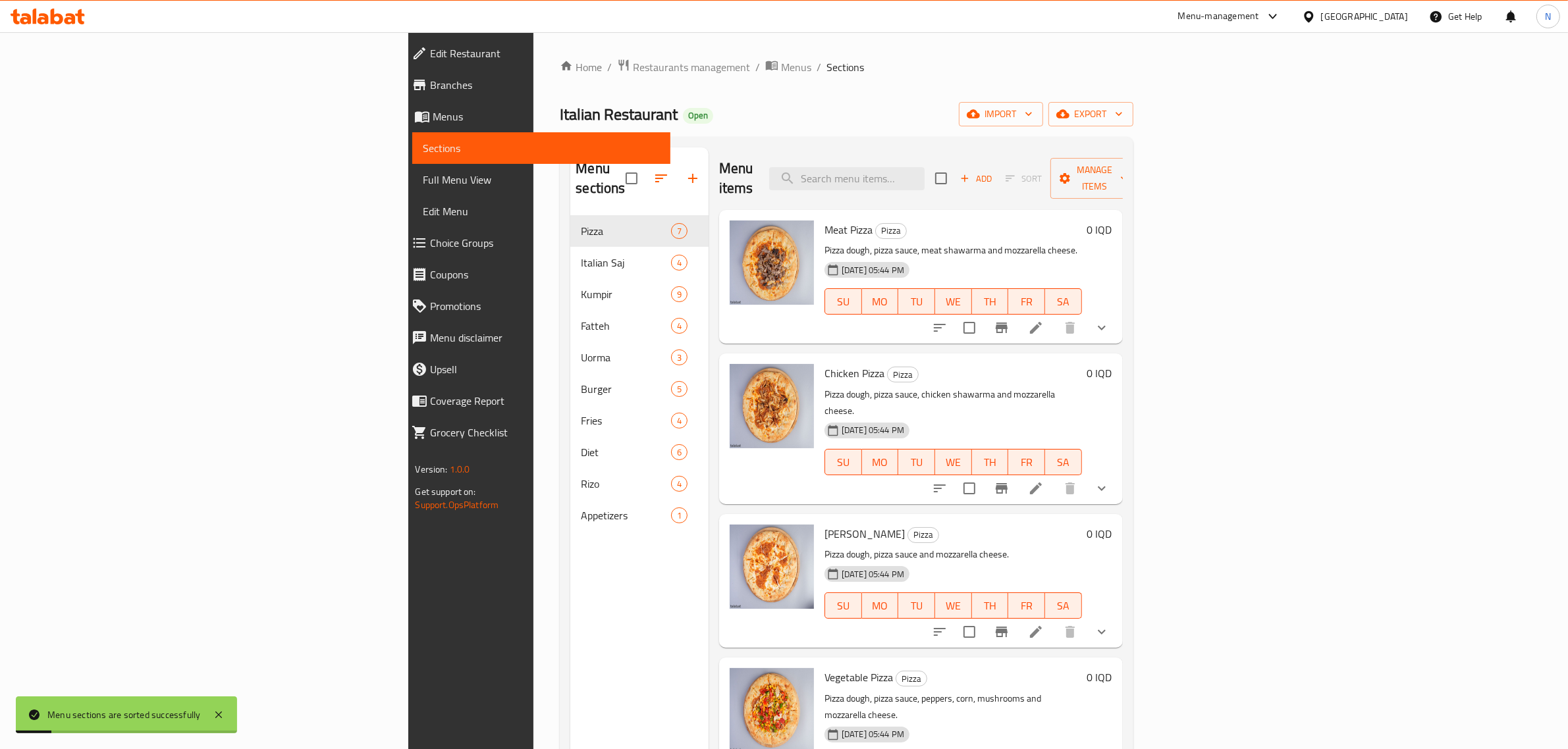
click at [430, 86] on span "Branches" at bounding box center [545, 85] width 230 height 16
